Goal: Task Accomplishment & Management: Use online tool/utility

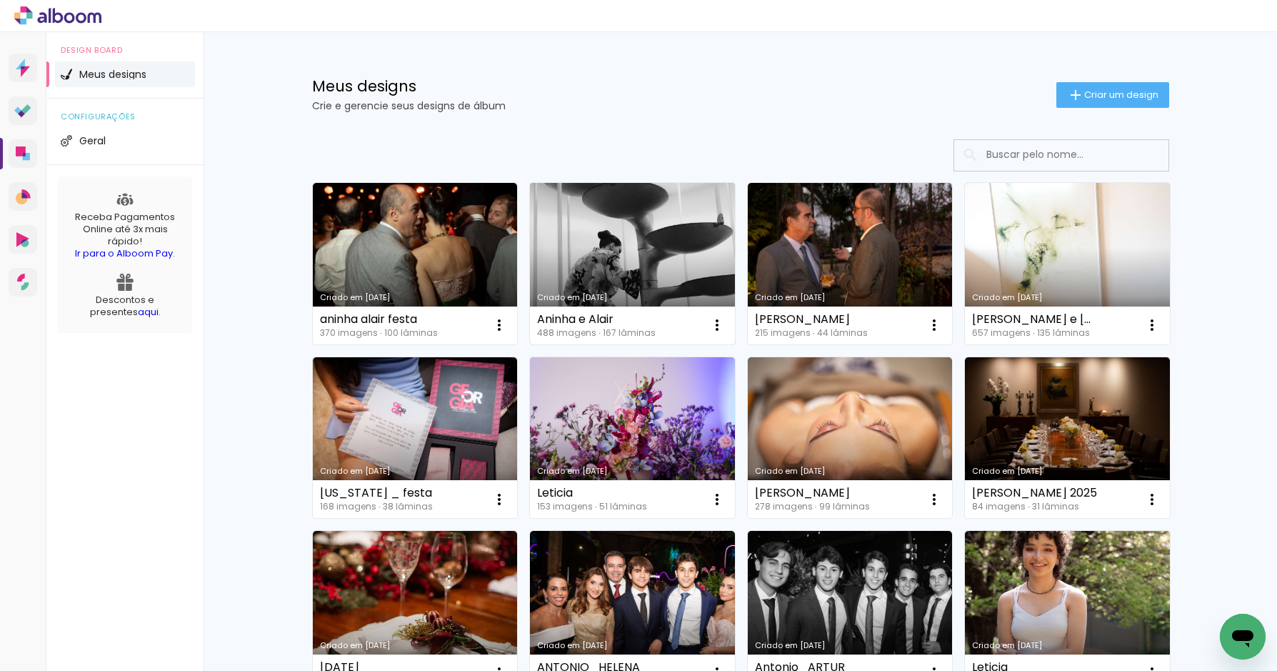
click at [612, 246] on link "Criado em [DATE]" at bounding box center [632, 263] width 205 height 161
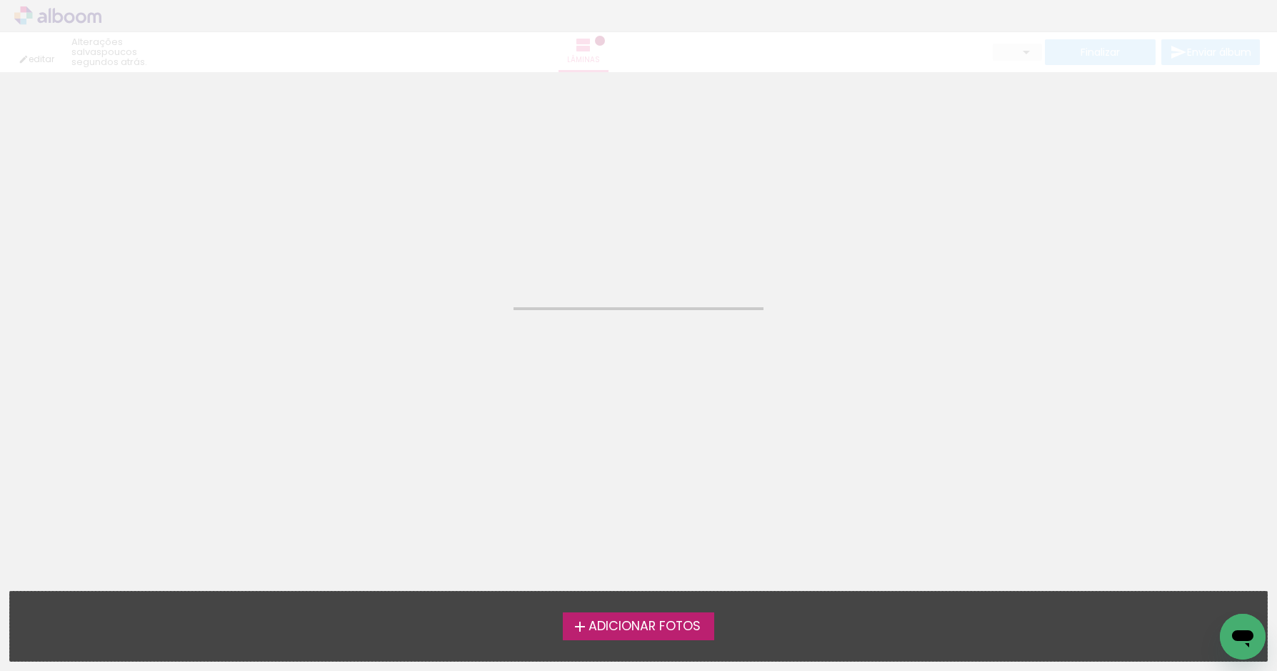
click at [612, 246] on neon-animated-pages "Confirmar Cancelar" at bounding box center [638, 371] width 1277 height 599
